Goal: Task Accomplishment & Management: Manage account settings

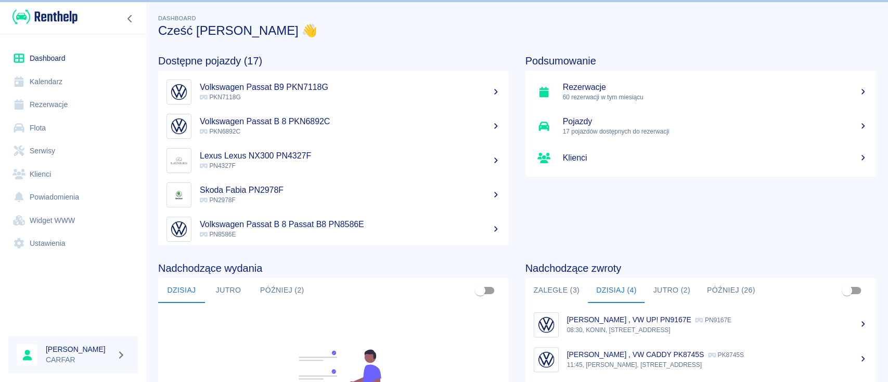
scroll to position [138, 0]
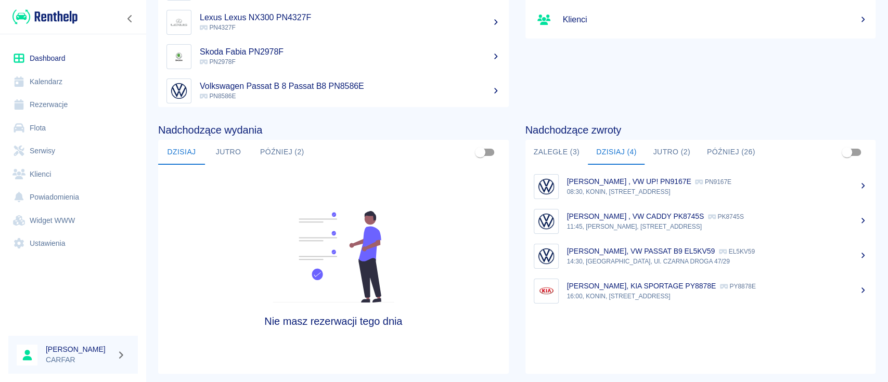
click at [55, 91] on link "Kalendarz" at bounding box center [73, 81] width 130 height 23
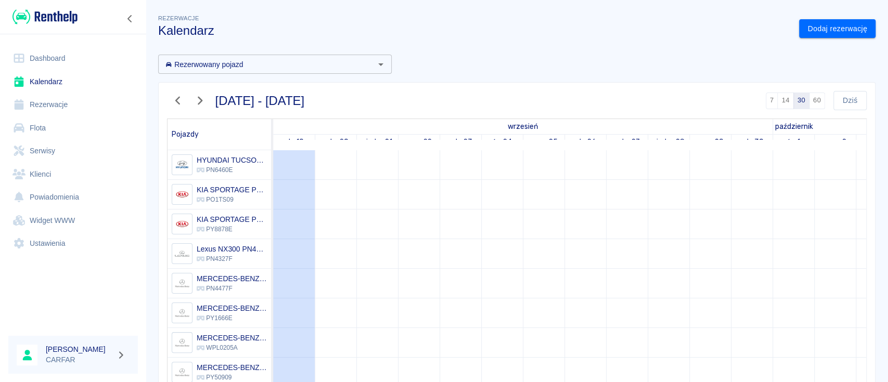
click at [832, 15] on div "Dodaj rezerwację" at bounding box center [833, 25] width 85 height 28
click at [848, 31] on link "Dodaj rezerwację" at bounding box center [837, 28] width 76 height 19
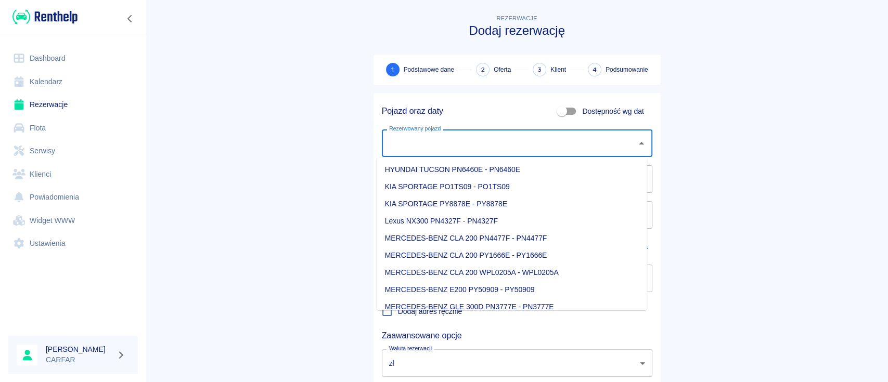
click at [501, 148] on input "Rezerwowany pojazd" at bounding box center [510, 143] width 246 height 18
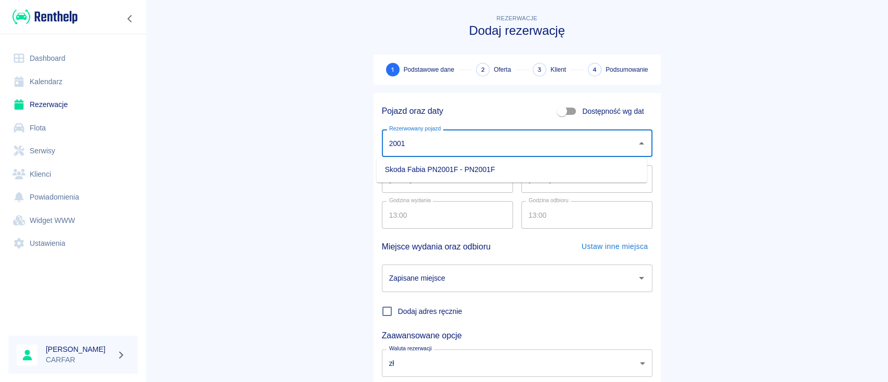
click at [510, 173] on li "Skoda Fabia PN2001F - PN2001F" at bounding box center [512, 169] width 271 height 17
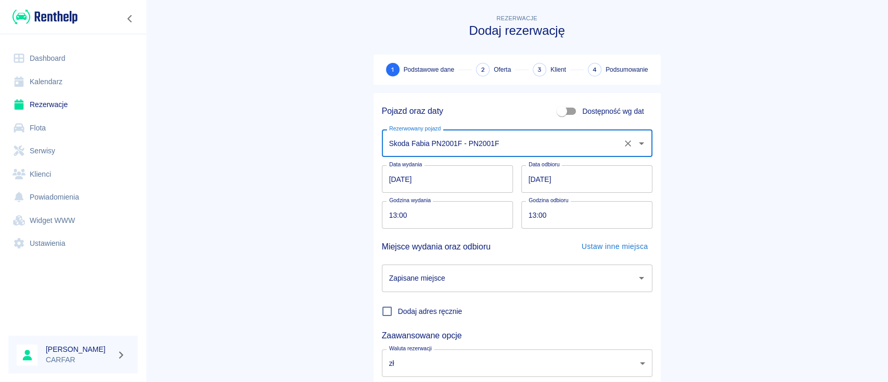
type input "Skoda Fabia PN2001F - PN2001F"
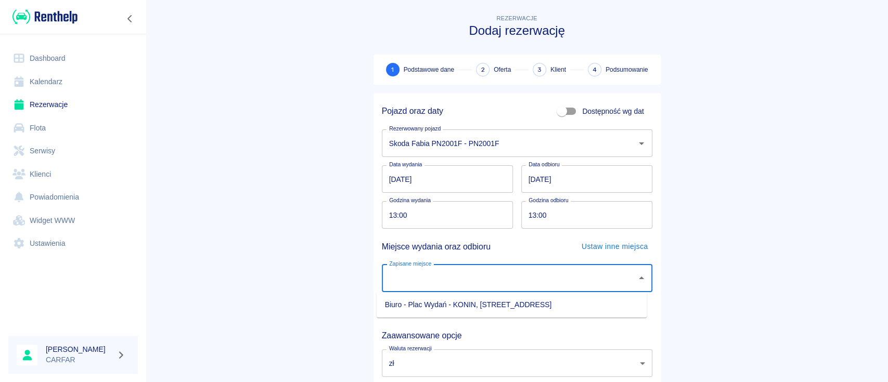
click at [514, 275] on input "Zapisane miejsce" at bounding box center [510, 279] width 246 height 18
click at [501, 309] on li "Biuro - Plac Wydań - KONIN, [STREET_ADDRESS]" at bounding box center [512, 305] width 271 height 17
type input "Biuro - Plac Wydań - KONIN, [STREET_ADDRESS]"
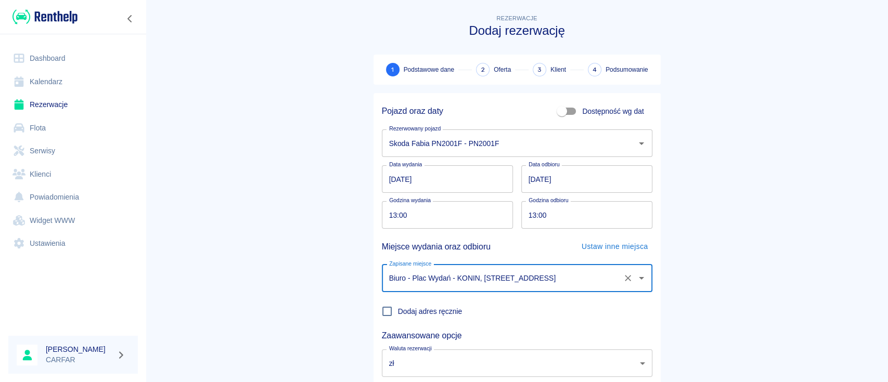
scroll to position [69, 0]
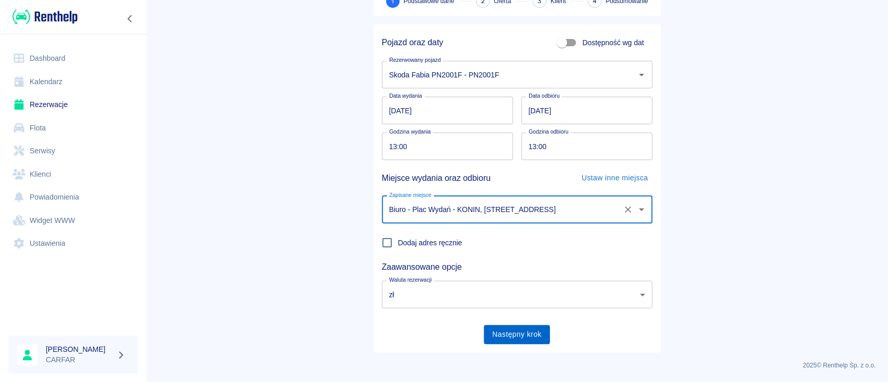
click at [518, 335] on button "Następny krok" at bounding box center [517, 334] width 66 height 19
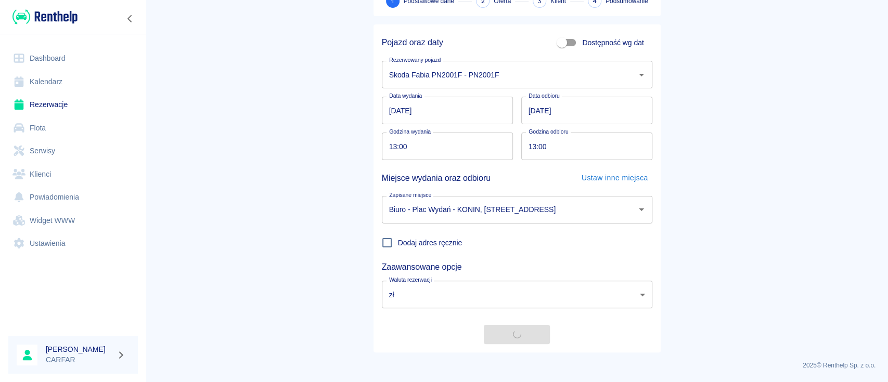
scroll to position [0, 0]
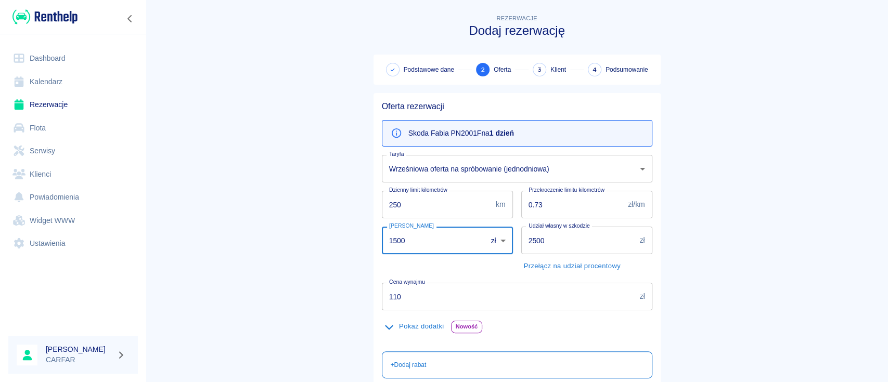
drag, startPoint x: 320, startPoint y: 248, endPoint x: 307, endPoint y: 248, distance: 13.5
click at [307, 248] on main "Rezerwacje Dodaj rezerwację Podstawowe dane 2 Oferta 3 Klient 4 Podsumowanie Of…" at bounding box center [517, 270] width 742 height 516
type input "0"
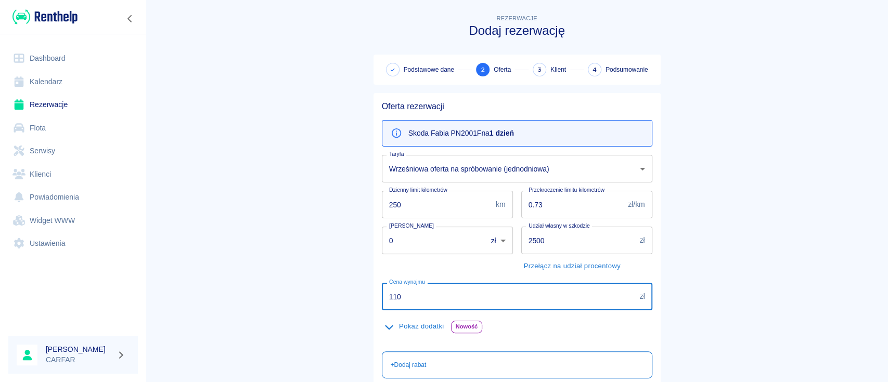
drag, startPoint x: 425, startPoint y: 300, endPoint x: 223, endPoint y: 300, distance: 201.9
click at [223, 300] on main "Rezerwacje Dodaj rezerwację Podstawowe dane 2 Oferta 3 Klient 4 Podsumowanie Of…" at bounding box center [517, 270] width 742 height 516
type input "400"
click at [221, 293] on main "Rezerwacje Dodaj rezerwację Podstawowe dane 2 Oferta 3 Klient 4 Podsumowanie Of…" at bounding box center [517, 270] width 742 height 516
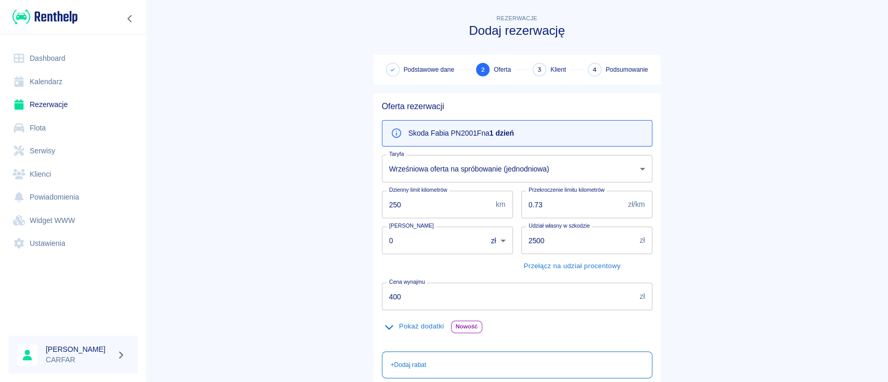
click at [292, 272] on main "Rezerwacje Dodaj rezerwację Podstawowe dane 2 Oferta 3 Klient 4 Podsumowanie Of…" at bounding box center [517, 270] width 742 height 516
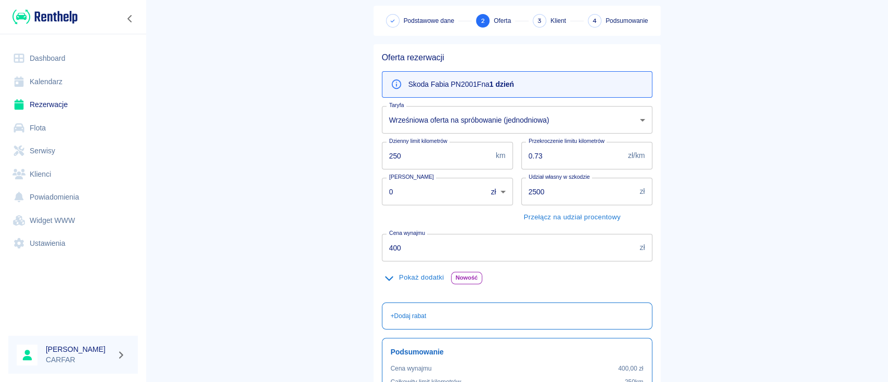
scroll to position [69, 0]
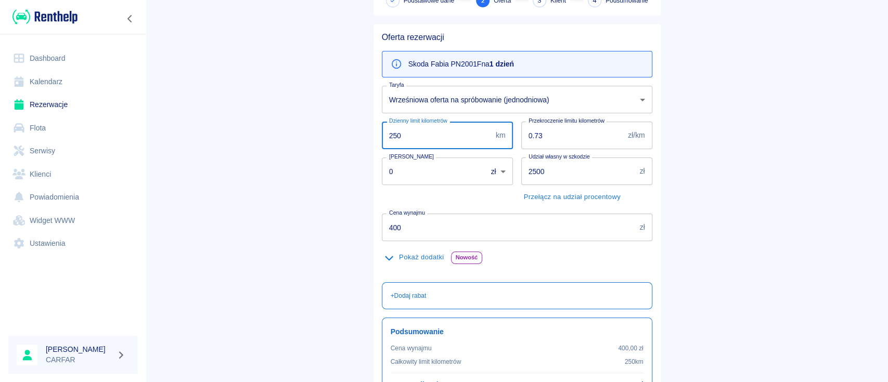
drag, startPoint x: 474, startPoint y: 137, endPoint x: 241, endPoint y: 119, distance: 233.8
click at [241, 121] on main "Rezerwacje Dodaj rezerwację Podstawowe dane 2 Oferta 3 Klient 4 Podsumowanie Of…" at bounding box center [517, 201] width 742 height 516
type input "900"
click at [263, 127] on main "Rezerwacje Dodaj rezerwację Podstawowe dane 2 Oferta 3 Klient 4 Podsumowanie Of…" at bounding box center [517, 201] width 742 height 516
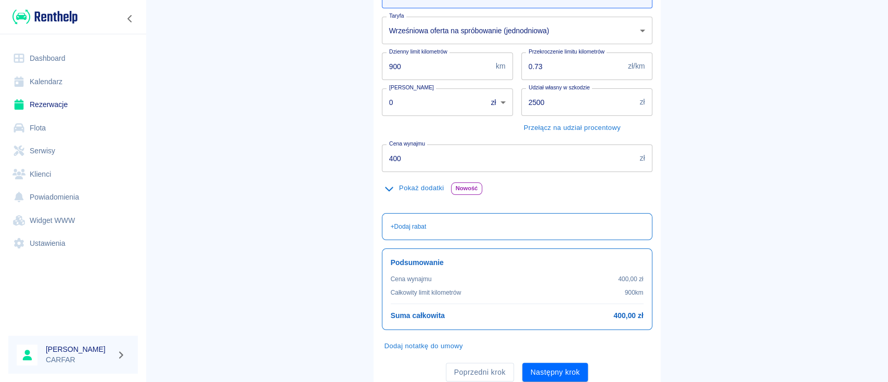
scroll to position [176, 0]
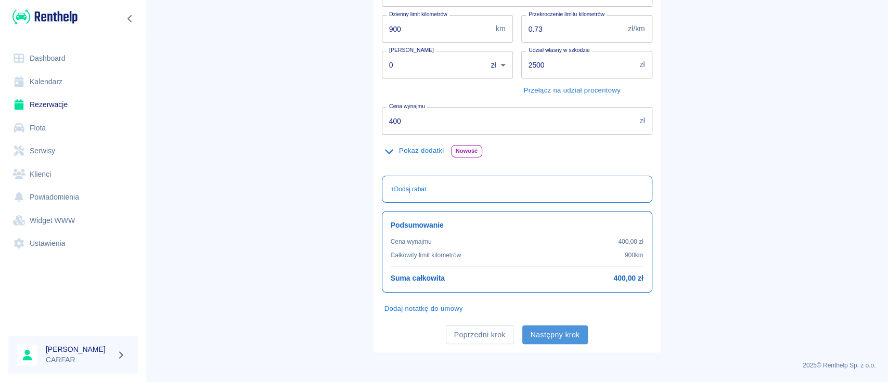
click at [554, 332] on button "Następny krok" at bounding box center [555, 335] width 66 height 19
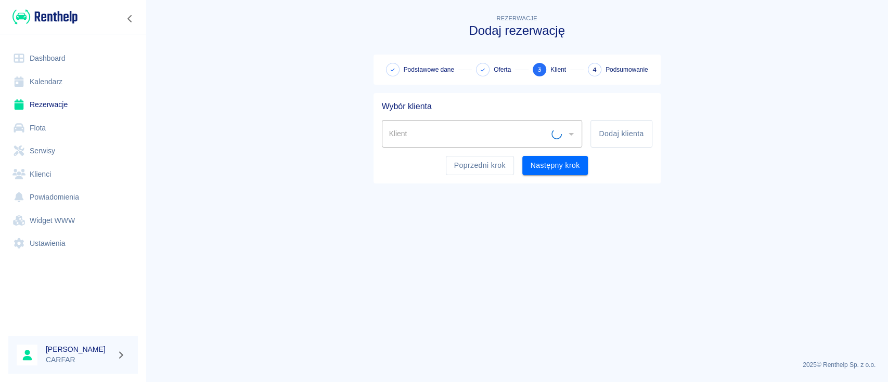
scroll to position [0, 0]
click at [634, 137] on button "Dodaj klienta" at bounding box center [621, 134] width 61 height 28
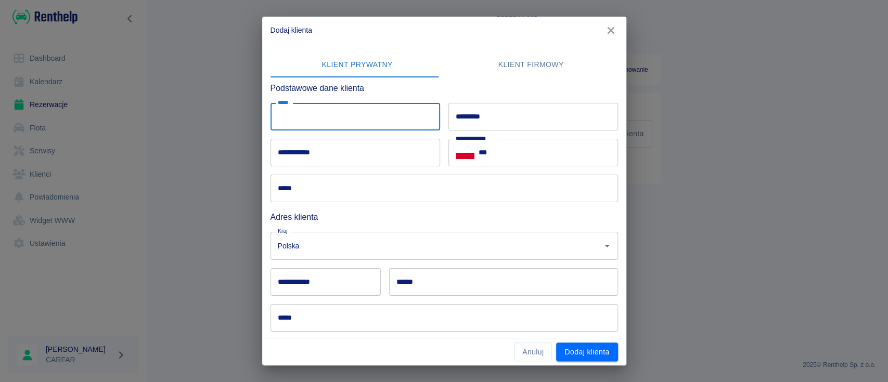
click at [341, 113] on input "*****" at bounding box center [356, 117] width 170 height 28
type input "*******"
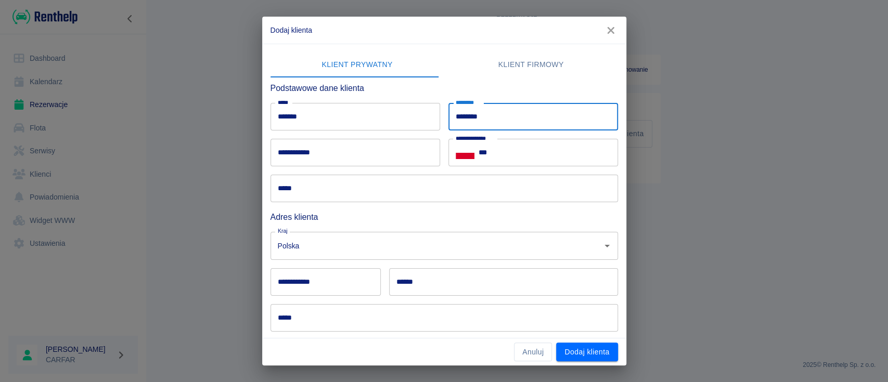
type input "********"
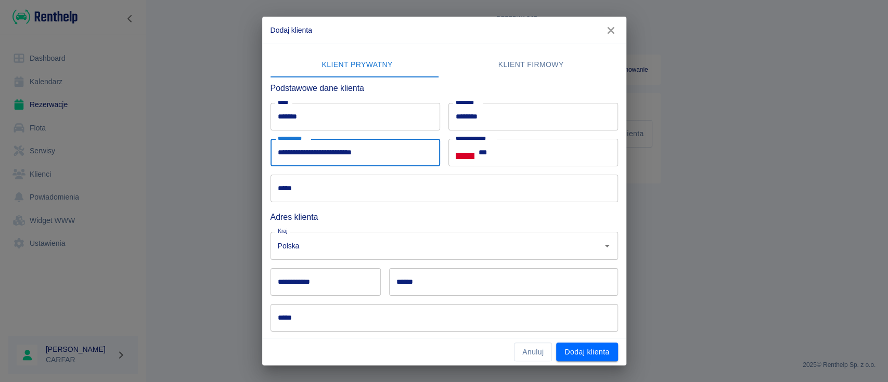
type input "**********"
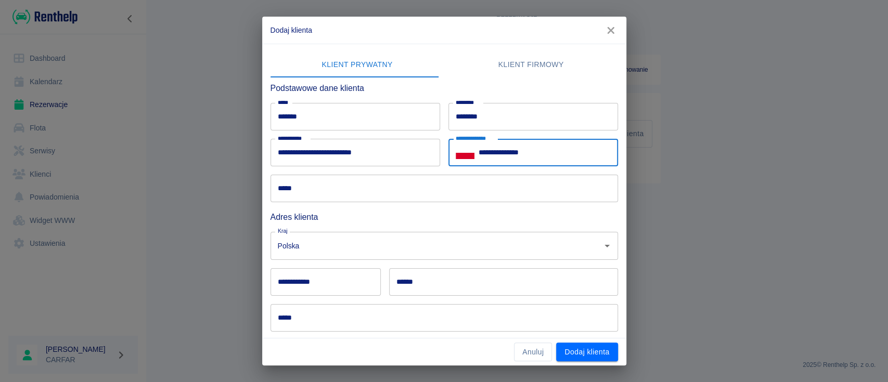
type input "**********"
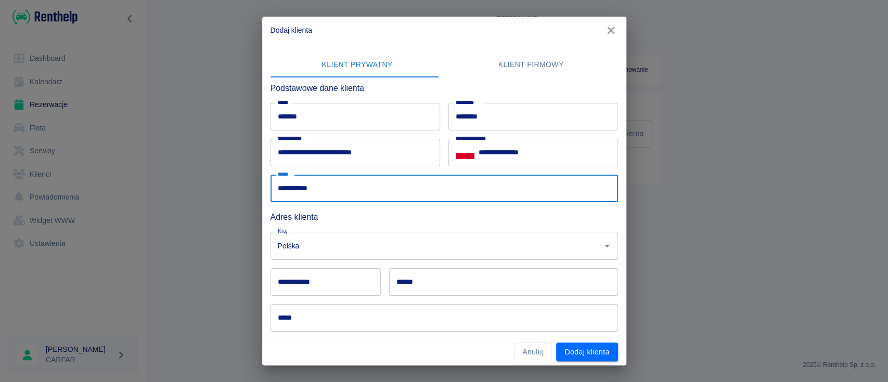
type input "**********"
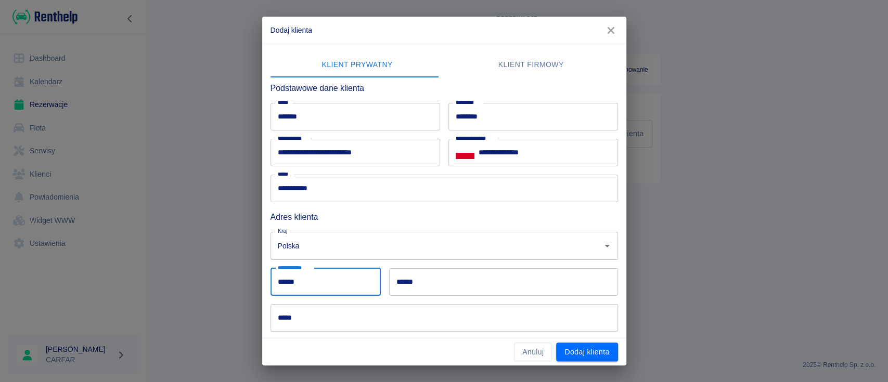
type input "******"
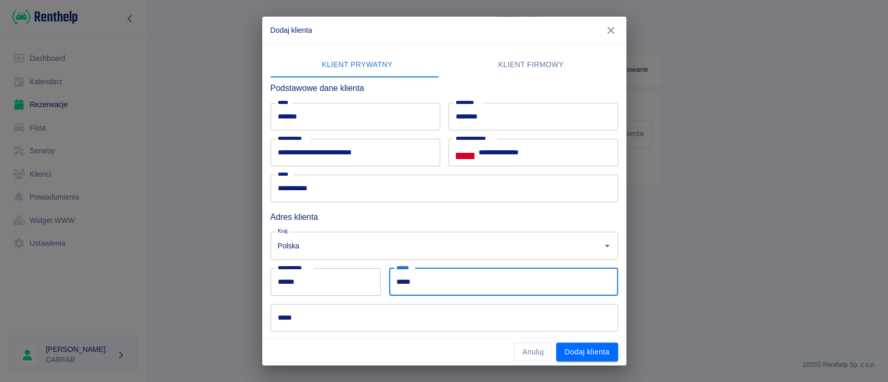
type input "*****"
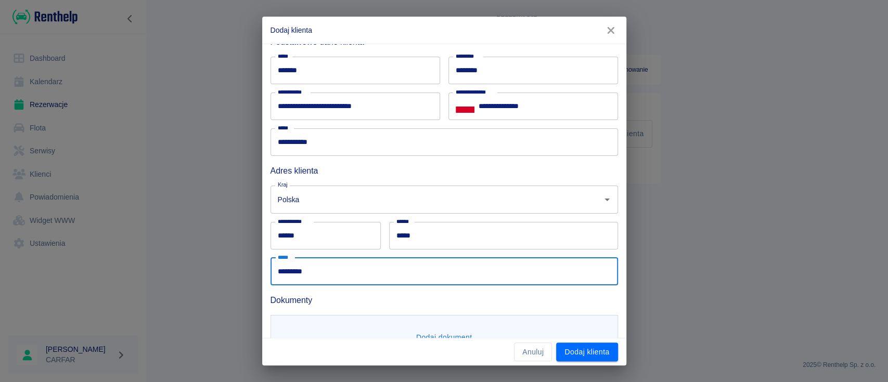
scroll to position [86, 0]
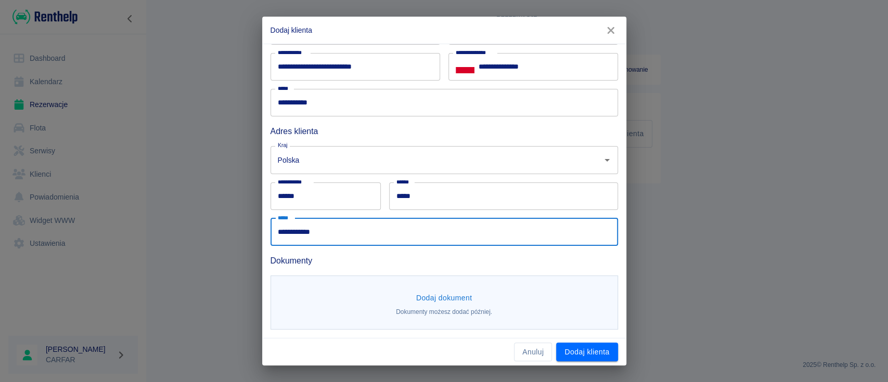
type input "**********"
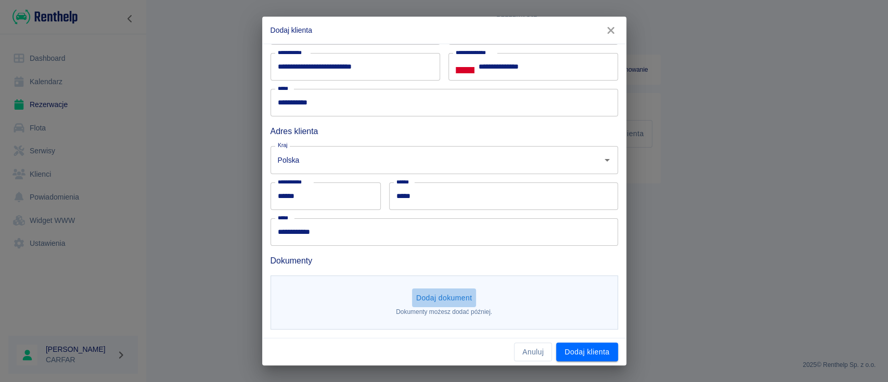
click at [431, 290] on button "Dodaj dokument" at bounding box center [444, 298] width 65 height 19
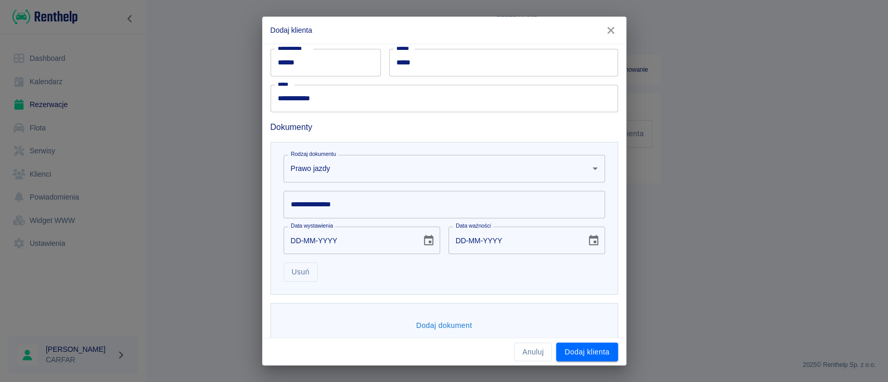
scroll to position [237, 0]
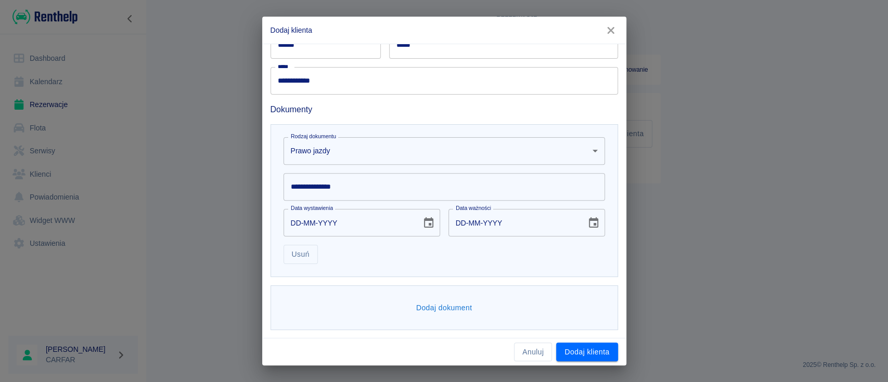
click at [340, 189] on input "**********" at bounding box center [445, 187] width 322 height 28
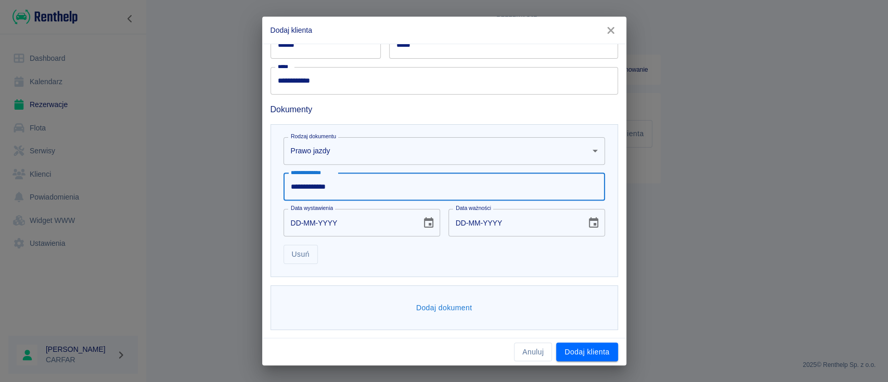
type input "**********"
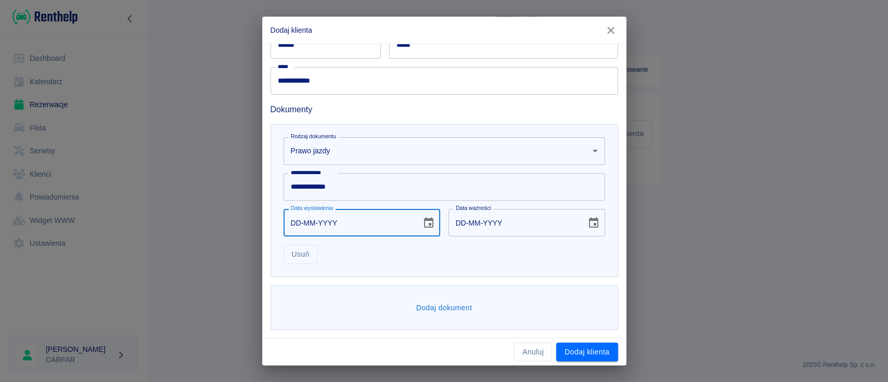
click at [424, 220] on icon "Choose date" at bounding box center [428, 222] width 9 height 10
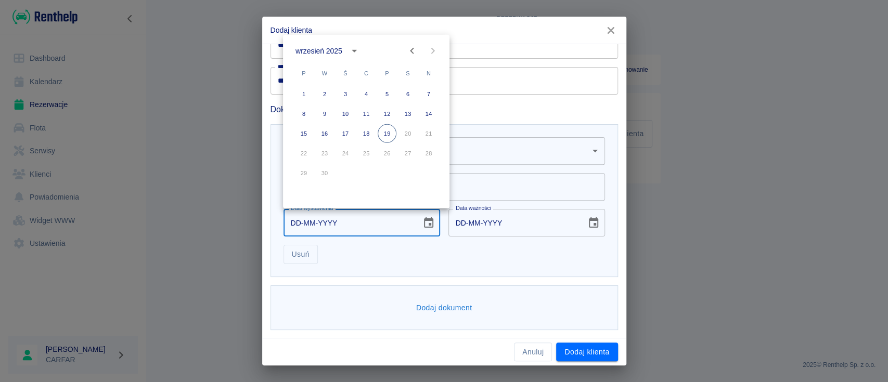
click at [327, 51] on div "wrzesień 2025" at bounding box center [319, 50] width 47 height 11
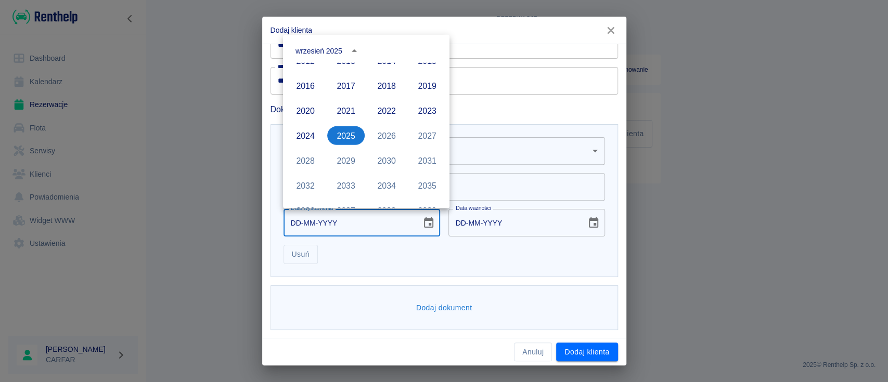
scroll to position [645, 0]
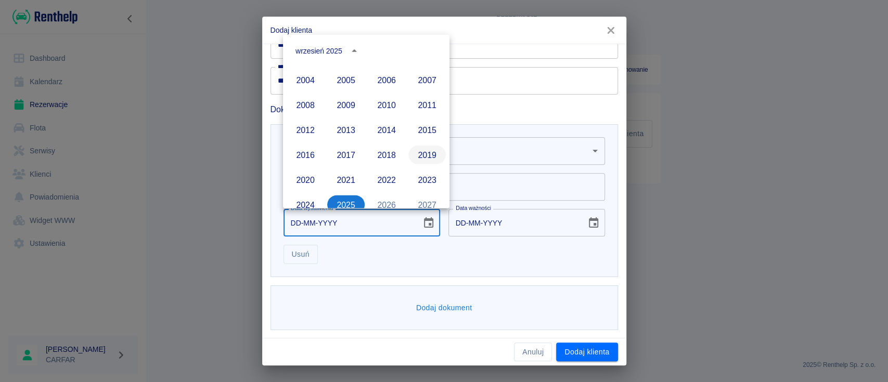
click at [415, 150] on button "2019" at bounding box center [426, 155] width 37 height 19
type input "[DATE]"
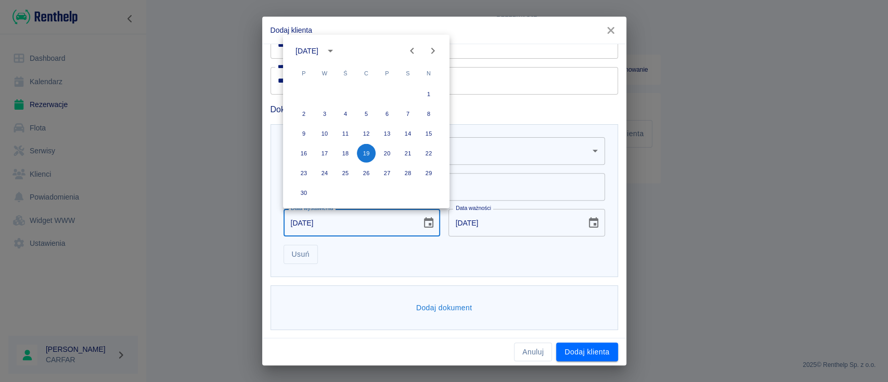
click at [410, 50] on icon "Previous month" at bounding box center [412, 51] width 4 height 6
click at [411, 50] on icon "Previous month" at bounding box center [412, 51] width 4 height 6
click at [412, 49] on icon "Previous month" at bounding box center [412, 51] width 4 height 6
click at [412, 48] on icon "Previous month" at bounding box center [412, 51] width 4 height 6
click at [412, 48] on icon "Previous month" at bounding box center [412, 51] width 12 height 12
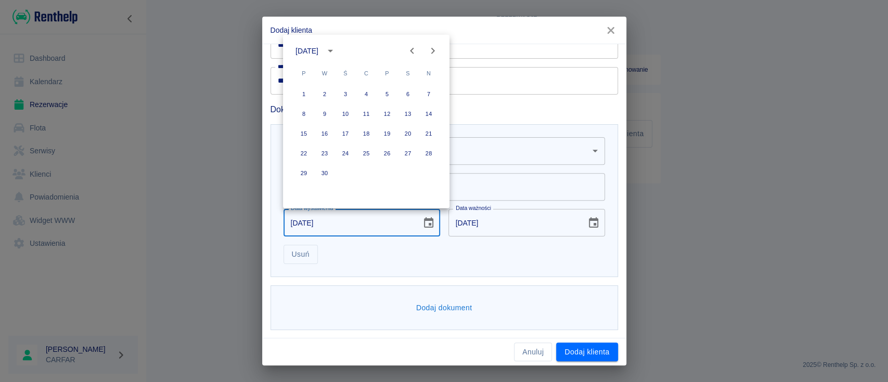
click at [414, 50] on icon "Previous month" at bounding box center [412, 51] width 12 height 12
click at [414, 49] on icon "Previous month" at bounding box center [412, 51] width 12 height 12
click at [295, 176] on button "25" at bounding box center [303, 173] width 19 height 19
type input "[DATE]"
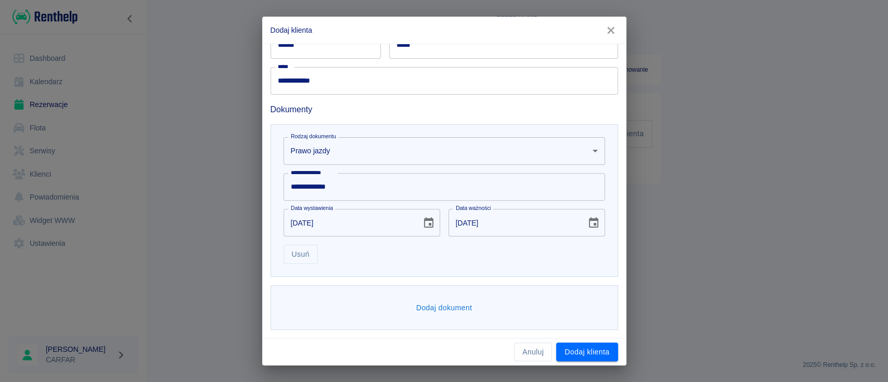
click at [304, 183] on div "25 26 27 28" at bounding box center [366, 188] width 125 height 10
click at [433, 303] on button "Dodaj dokument" at bounding box center [444, 308] width 65 height 19
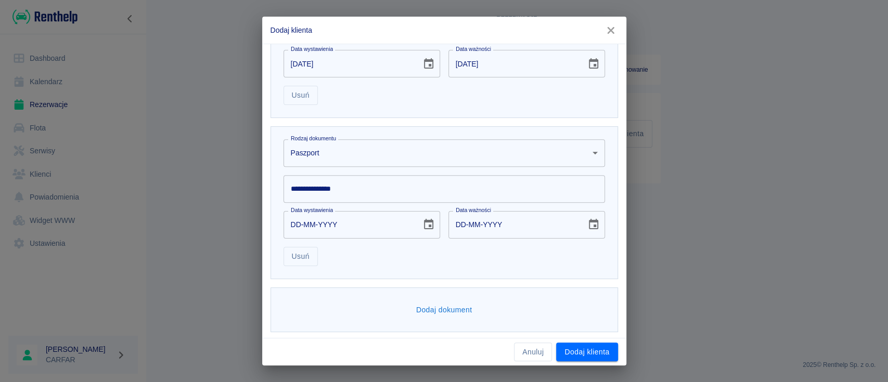
scroll to position [399, 0]
click at [339, 142] on body "**********" at bounding box center [444, 191] width 888 height 382
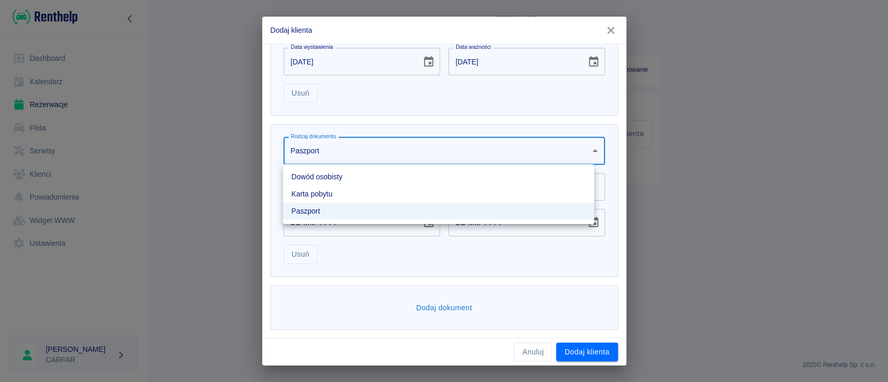
click at [326, 176] on li "Dowód osobisty" at bounding box center [438, 177] width 311 height 17
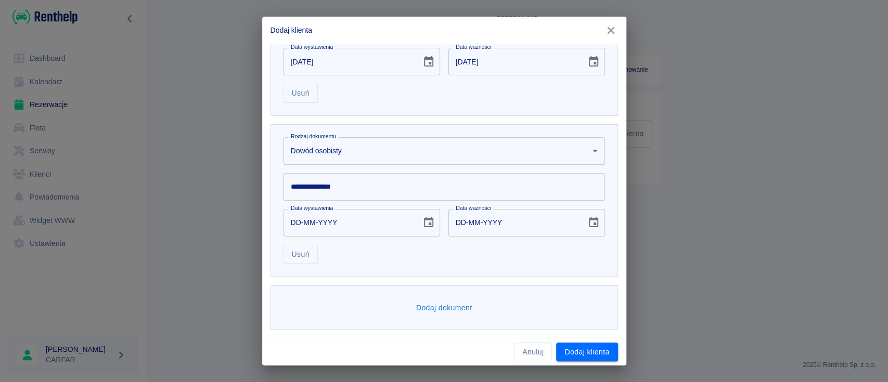
click at [354, 184] on input "**********" at bounding box center [445, 187] width 322 height 28
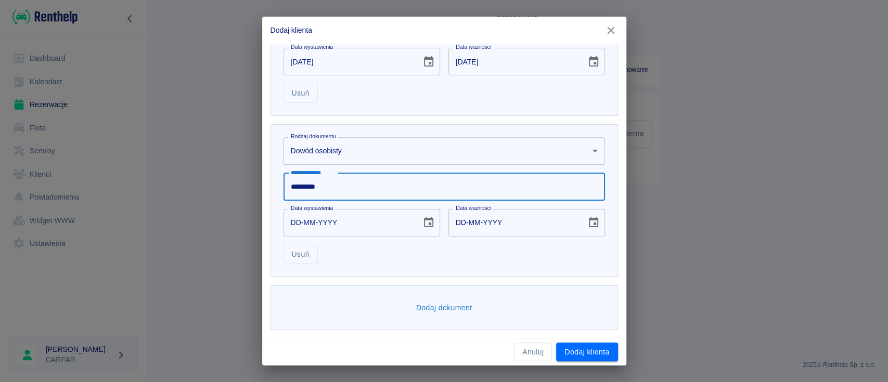
type input "*********"
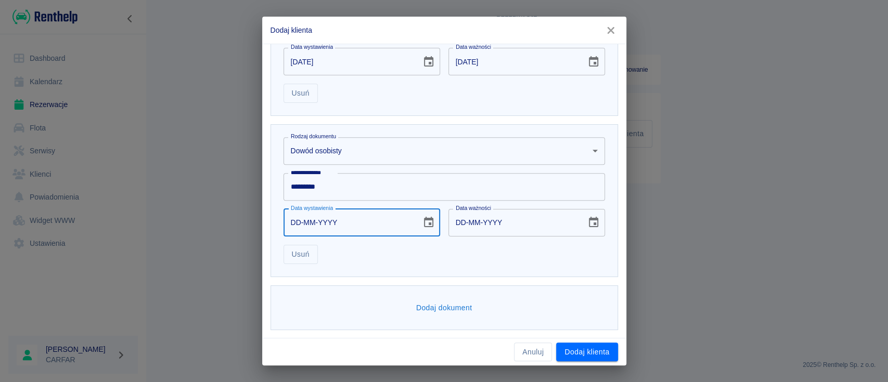
click at [422, 225] on icon "Choose date" at bounding box center [428, 222] width 12 height 12
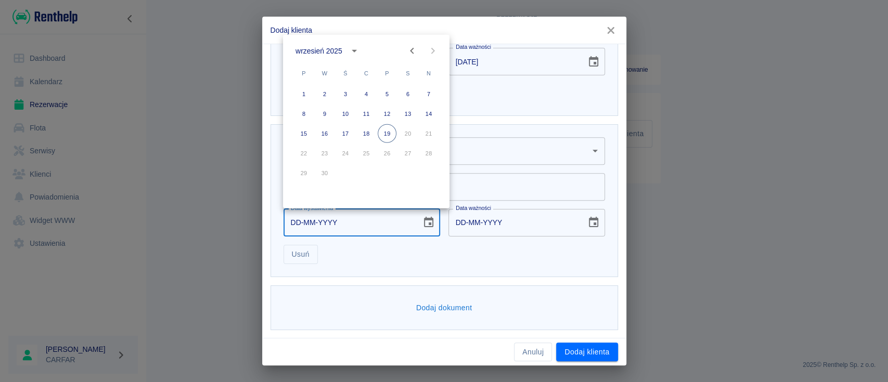
click at [338, 49] on div "wrzesień 2025" at bounding box center [319, 50] width 47 height 11
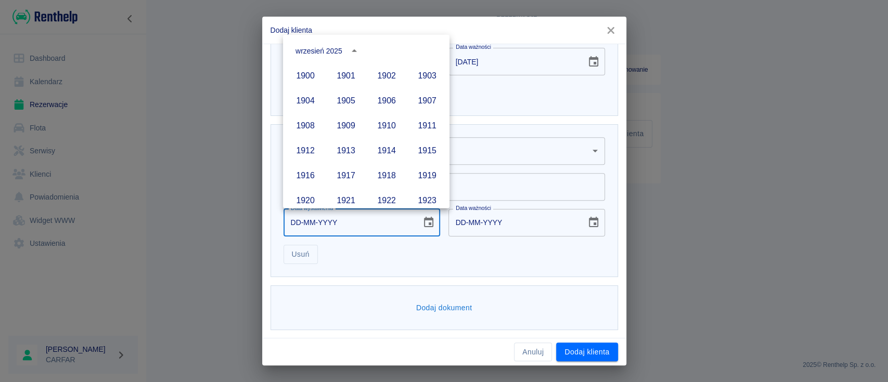
scroll to position [714, 0]
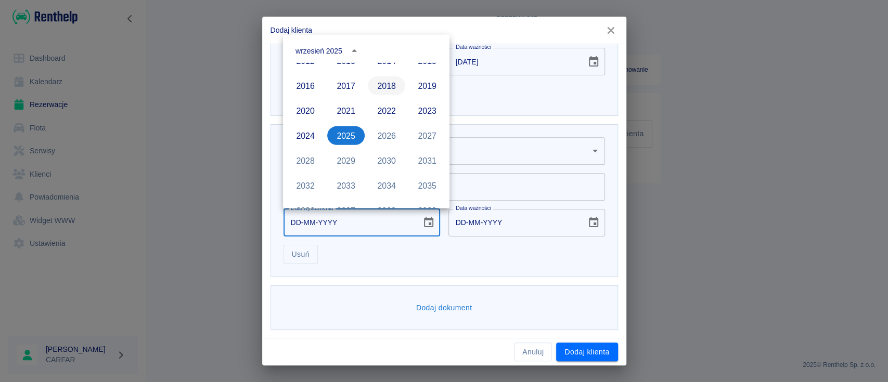
click at [380, 85] on button "2018" at bounding box center [386, 85] width 37 height 19
type input "[DATE]"
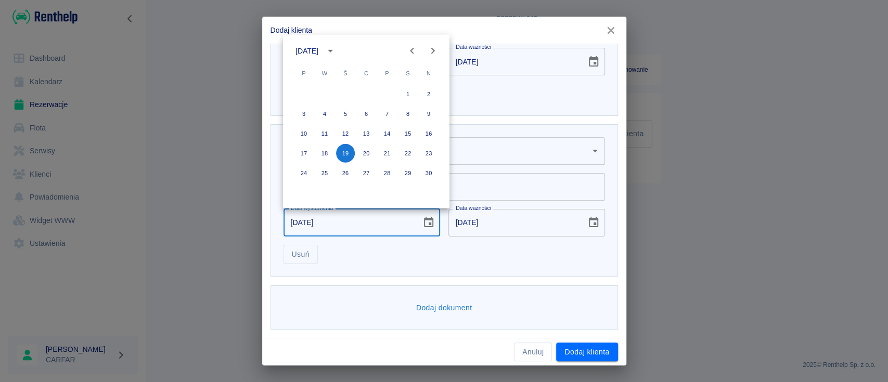
click at [414, 49] on icon "Previous month" at bounding box center [412, 51] width 12 height 12
click at [325, 113] on button "3" at bounding box center [324, 114] width 19 height 19
type input "[DATE]"
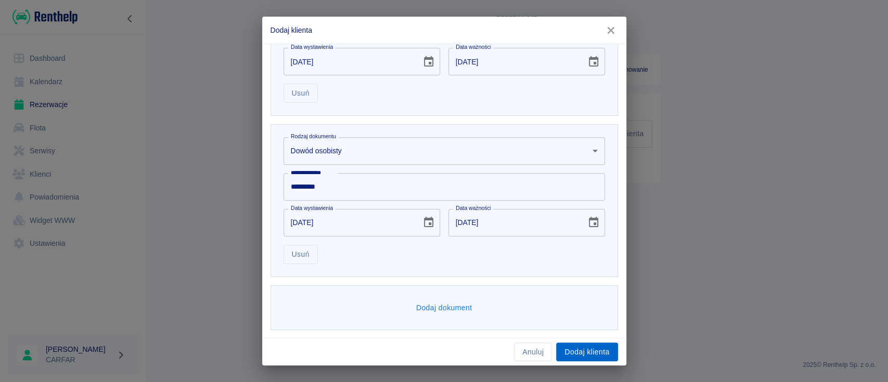
click at [585, 348] on button "Dodaj klienta" at bounding box center [586, 352] width 61 height 19
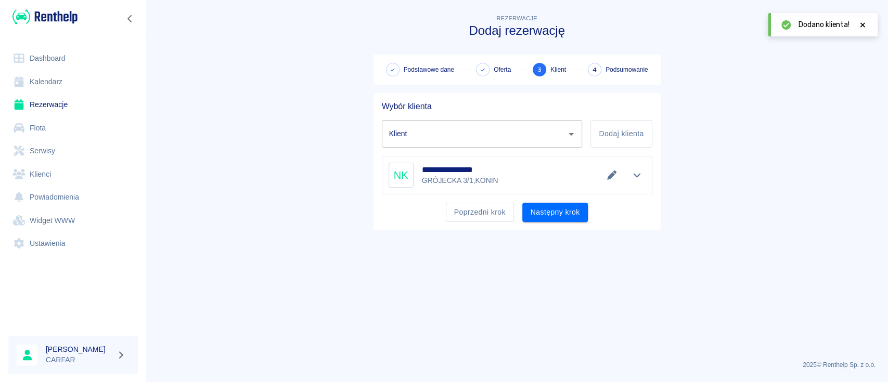
type input "[PERSON_NAME] ([PHONE_NUMBER])"
click at [562, 206] on button "Następny krok" at bounding box center [555, 212] width 66 height 19
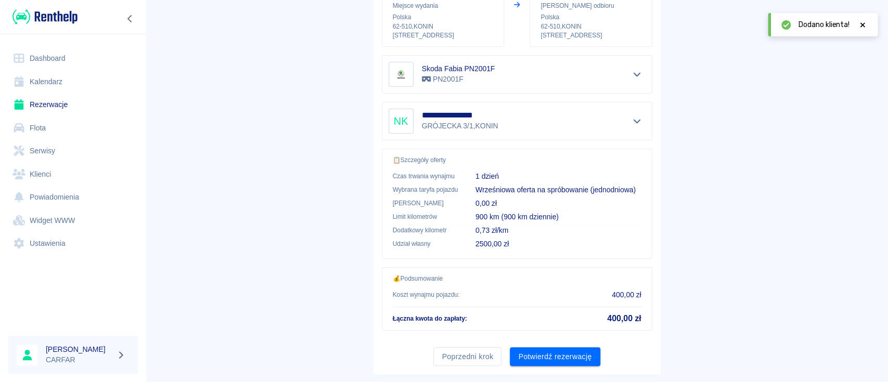
scroll to position [178, 0]
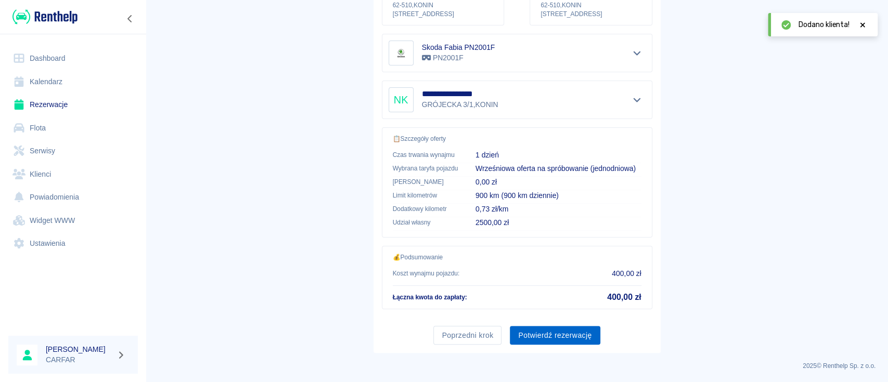
click at [575, 331] on button "Potwierdź rezerwację" at bounding box center [555, 335] width 90 height 19
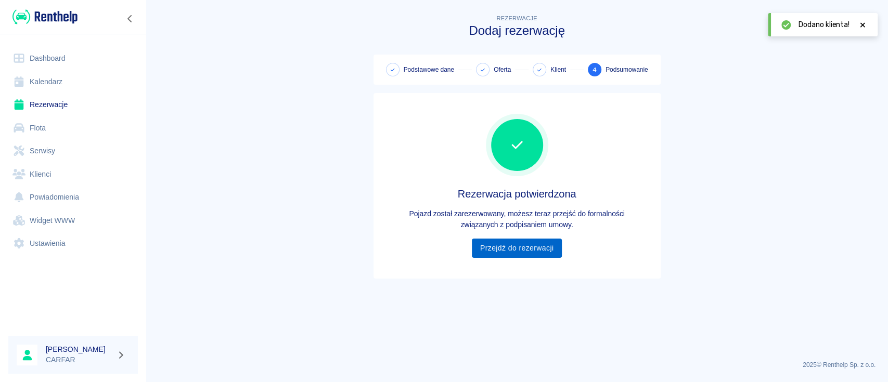
click at [531, 248] on link "Przejdź do rezerwacji" at bounding box center [517, 248] width 90 height 19
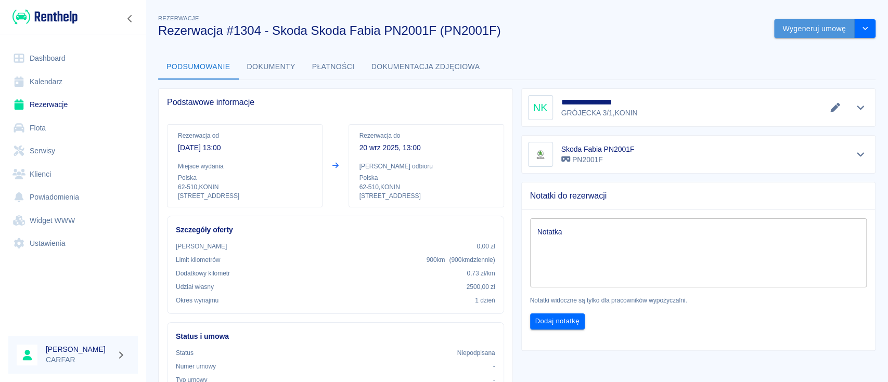
click at [781, 33] on button "Wygeneruj umowę" at bounding box center [814, 28] width 81 height 19
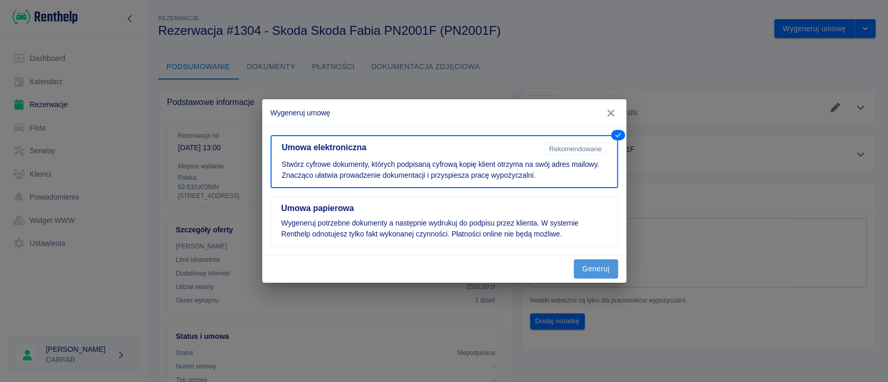
click at [602, 266] on button "Generuj" at bounding box center [596, 269] width 44 height 19
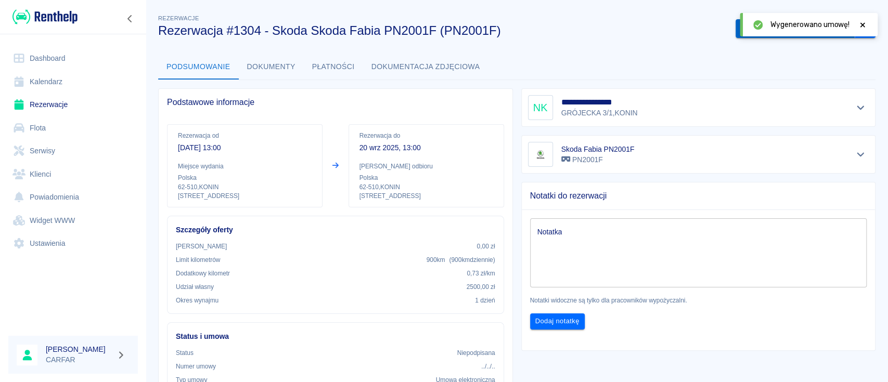
click at [736, 36] on button "Podpisz umowę elektroniczną" at bounding box center [795, 28] width 119 height 19
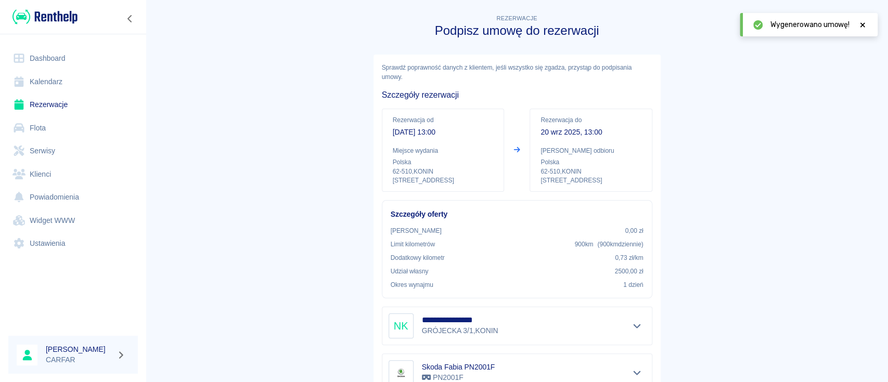
scroll to position [151, 0]
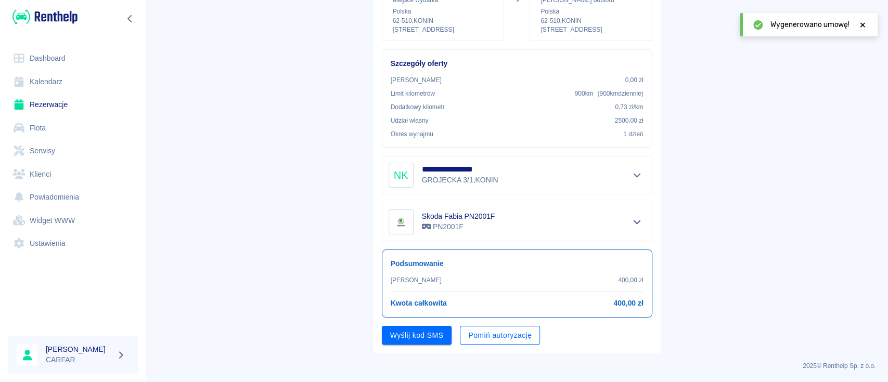
click at [483, 335] on button "Pomiń autoryzację" at bounding box center [500, 335] width 80 height 19
click at [439, 342] on button "Podpisz umowę" at bounding box center [417, 335] width 71 height 19
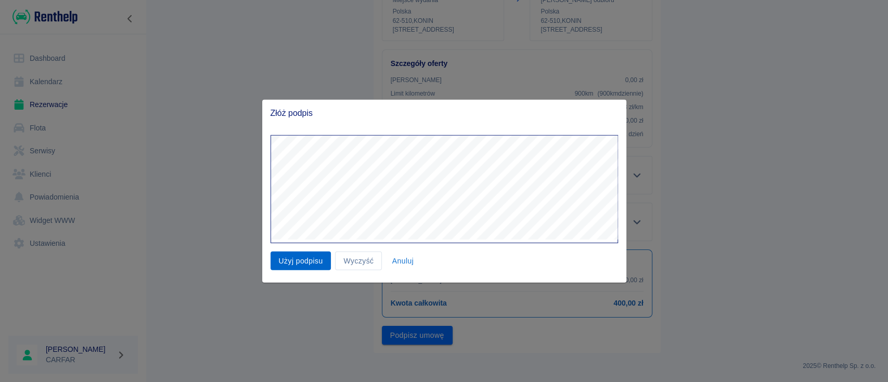
click at [291, 262] on button "Użyj podpisu" at bounding box center [301, 260] width 61 height 19
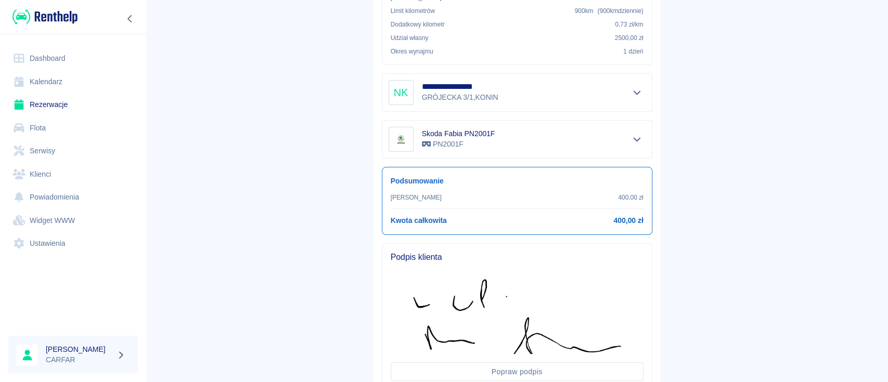
scroll to position [311, 0]
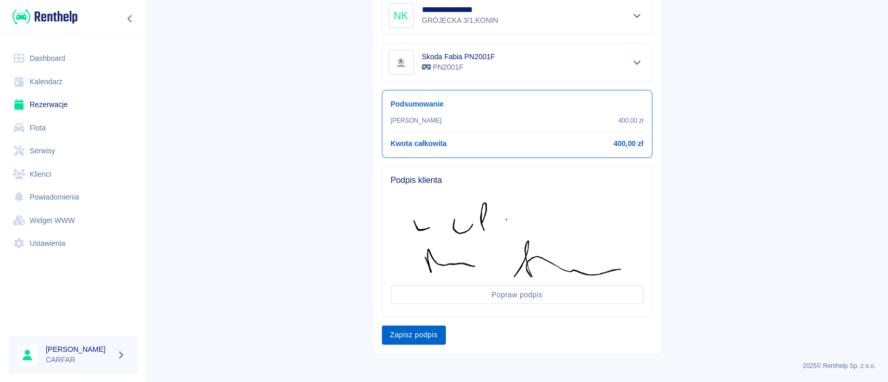
click at [411, 338] on button "Zapisz podpis" at bounding box center [414, 335] width 65 height 19
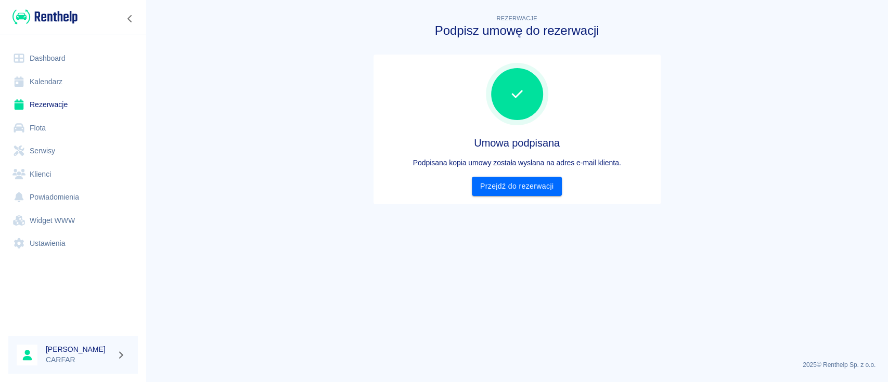
scroll to position [0, 0]
click at [517, 181] on link "Przejdź do rezerwacji" at bounding box center [517, 186] width 90 height 19
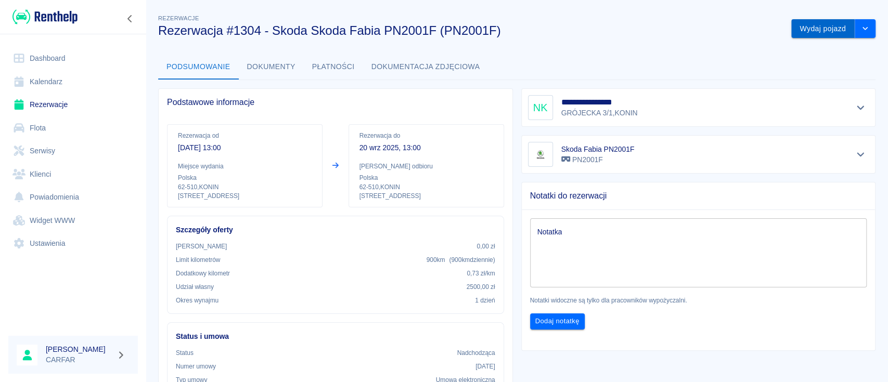
click at [833, 28] on button "Wydaj pojazd" at bounding box center [822, 28] width 63 height 19
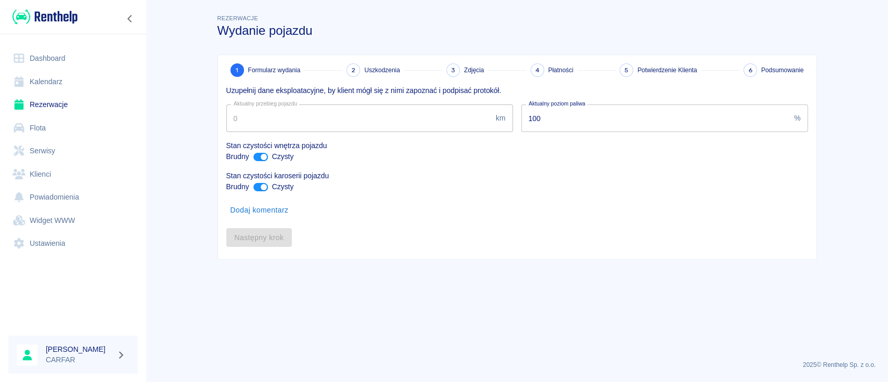
type input "59713"
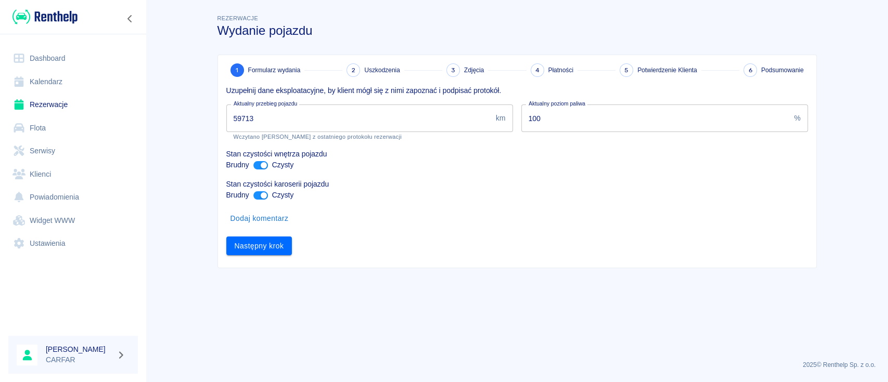
drag, startPoint x: 272, startPoint y: 114, endPoint x: 198, endPoint y: 123, distance: 74.4
click at [199, 123] on main "Rezerwacje Wydanie pojazdu 1 Formularz wydania 2 Uszkodzenia 3 Zdjęcia 4 Płatno…" at bounding box center [517, 182] width 742 height 340
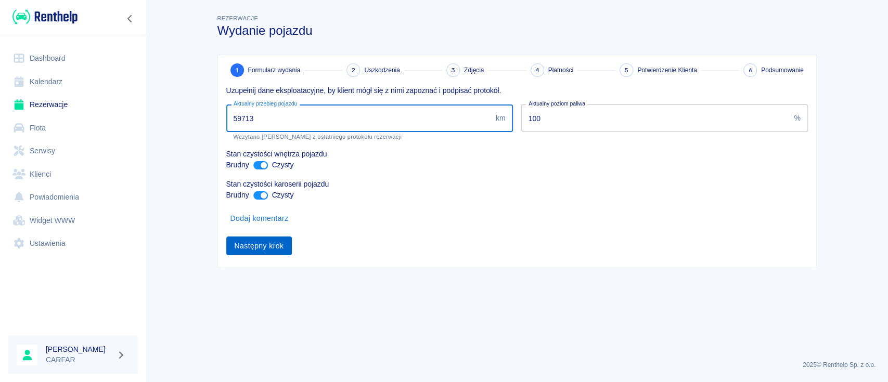
click at [267, 246] on button "Następny krok" at bounding box center [259, 246] width 66 height 19
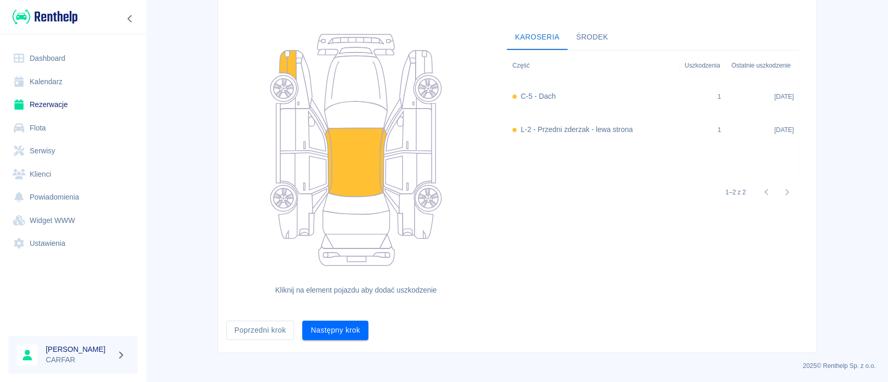
scroll to position [86, 0]
click at [341, 332] on button "Następny krok" at bounding box center [335, 329] width 66 height 19
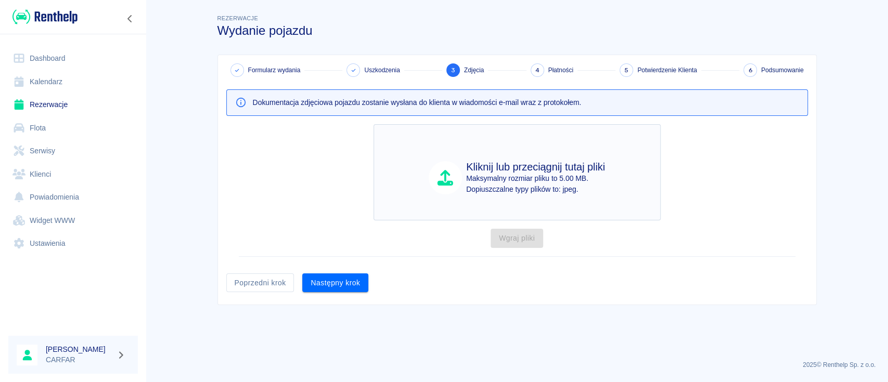
click at [479, 166] on h4 "Kliknij lub przeciągnij tutaj pliki" at bounding box center [535, 167] width 139 height 12
type input "C:\fakepath\IMG-20250919-WA0010.jpg"
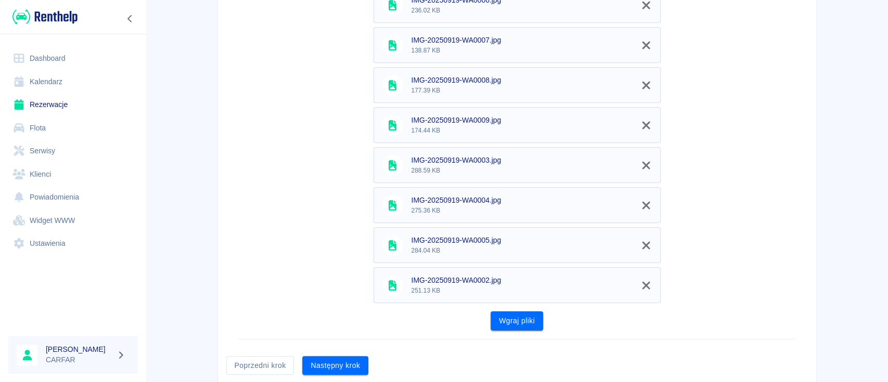
scroll to position [392, 0]
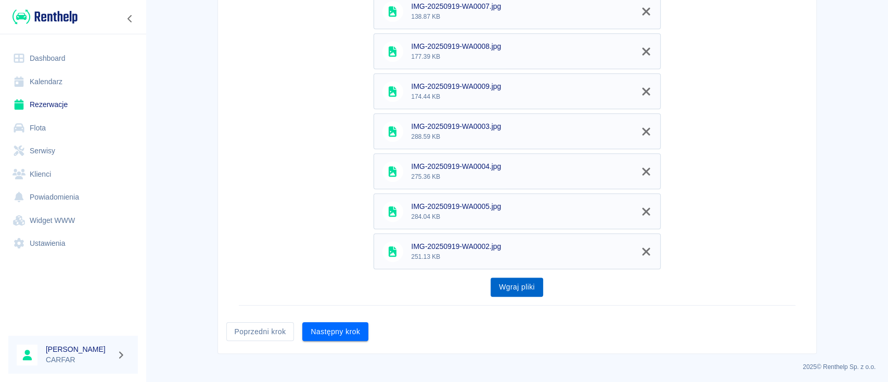
click at [527, 288] on button "Wgraj pliki" at bounding box center [517, 287] width 53 height 19
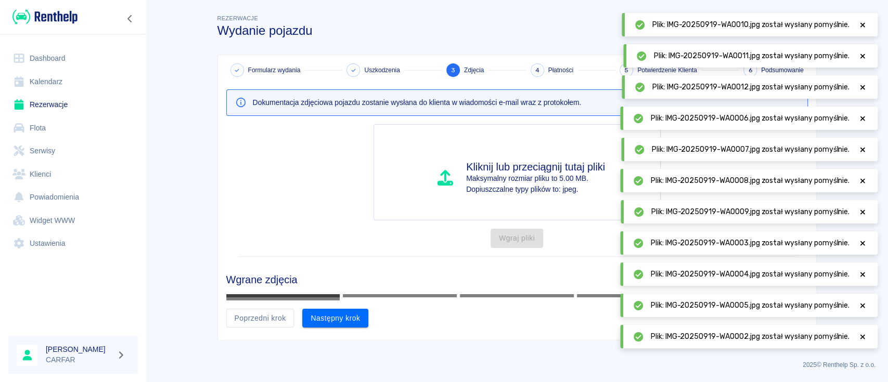
scroll to position [244, 0]
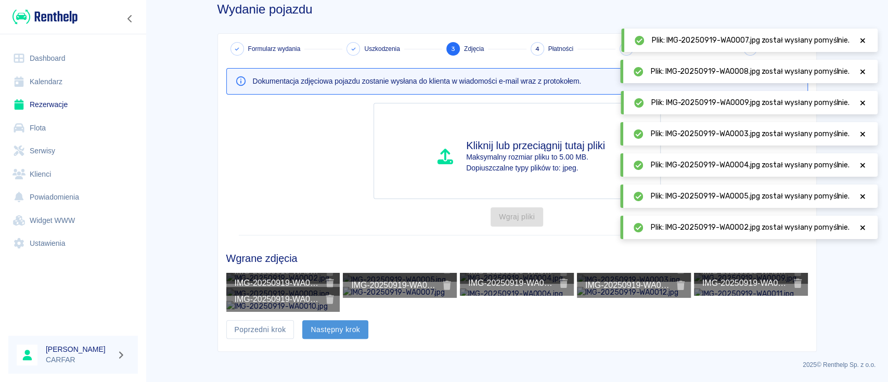
click at [349, 328] on button "Następny krok" at bounding box center [335, 329] width 66 height 19
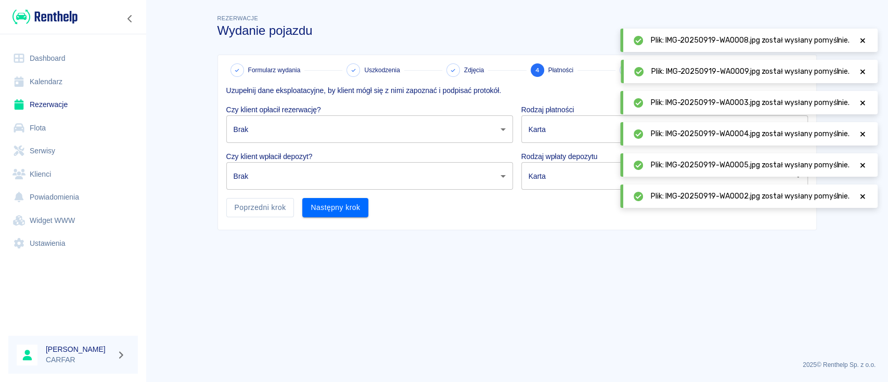
click at [402, 130] on body "Używamy plików Cookies, by zapewnić Ci najlepsze możliwe doświadczenie. Aby dow…" at bounding box center [444, 191] width 888 height 382
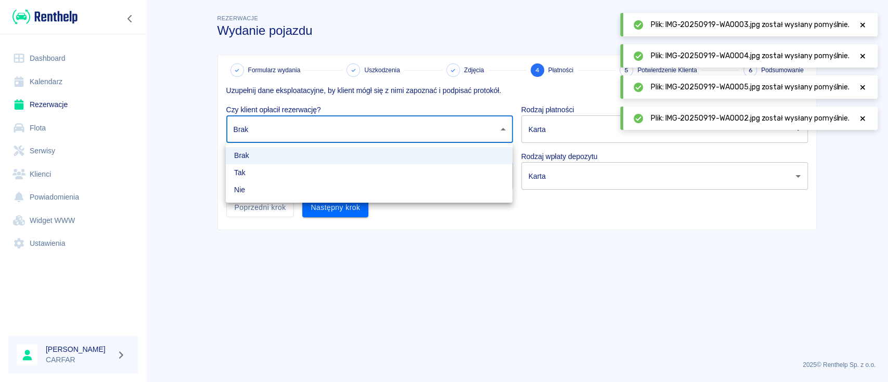
click at [321, 190] on li "Nie" at bounding box center [369, 190] width 287 height 17
type input "false"
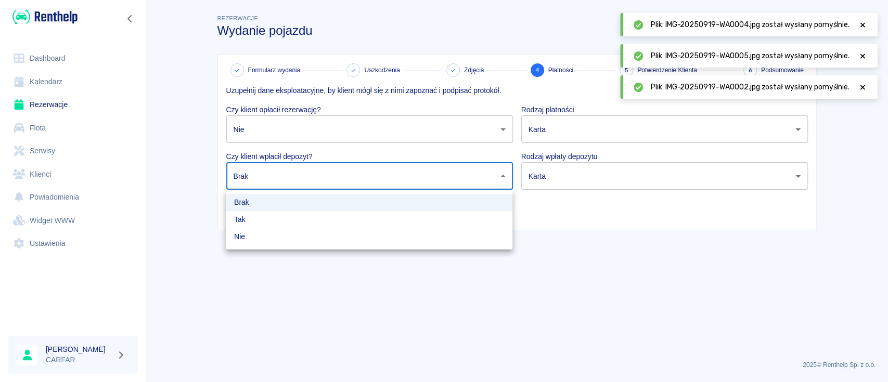
click at [338, 168] on body "Używamy plików Cookies, by zapewnić Ci najlepsze możliwe doświadczenie. Aby dow…" at bounding box center [444, 191] width 888 height 382
click at [306, 236] on li "Nie" at bounding box center [369, 236] width 287 height 17
type input "false"
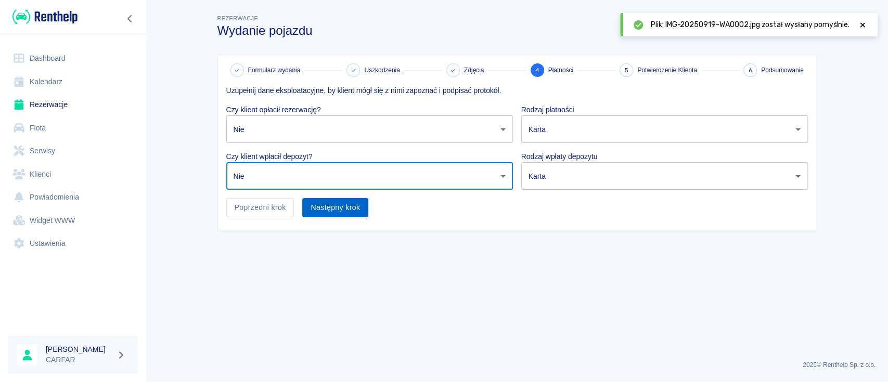
click at [345, 206] on button "Następny krok" at bounding box center [335, 207] width 66 height 19
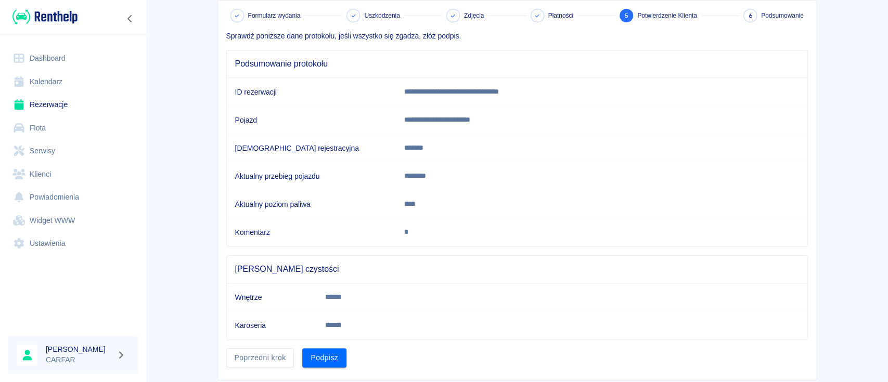
scroll to position [82, 0]
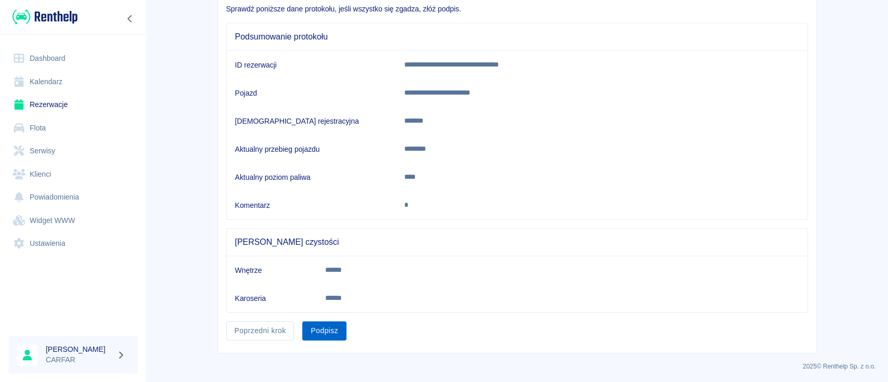
click at [332, 329] on button "Podpisz" at bounding box center [324, 331] width 44 height 19
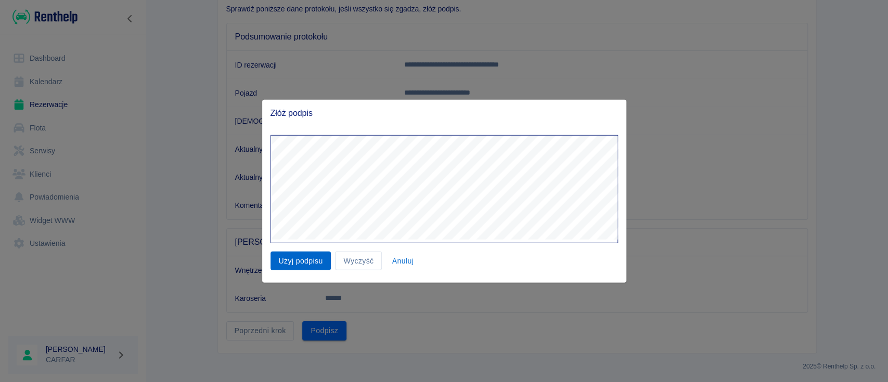
click at [290, 262] on button "Użyj podpisu" at bounding box center [301, 260] width 61 height 19
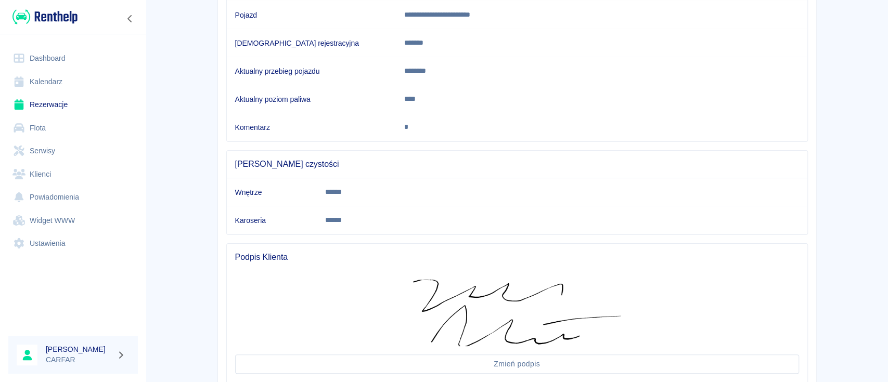
scroll to position [233, 0]
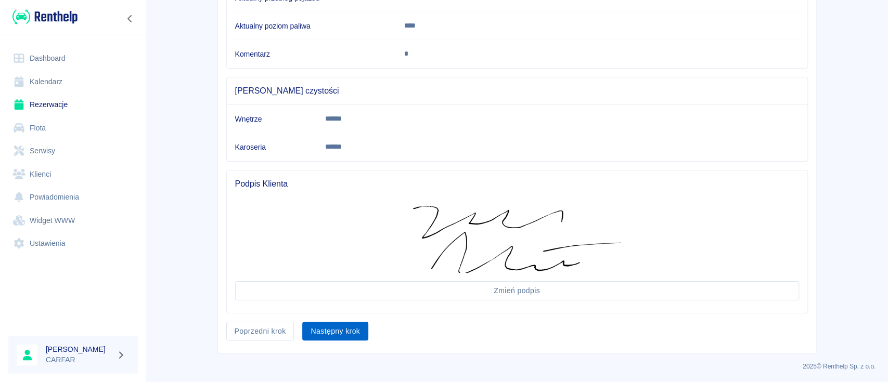
click at [337, 322] on button "Następny krok" at bounding box center [335, 331] width 66 height 19
click at [341, 328] on div "Następny krok" at bounding box center [331, 328] width 74 height 28
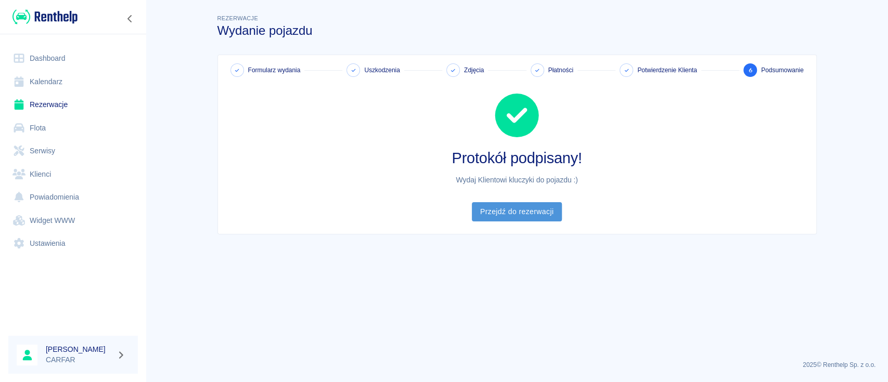
click at [502, 213] on link "Przejdź do rezerwacji" at bounding box center [517, 211] width 90 height 19
